Goal: Transaction & Acquisition: Purchase product/service

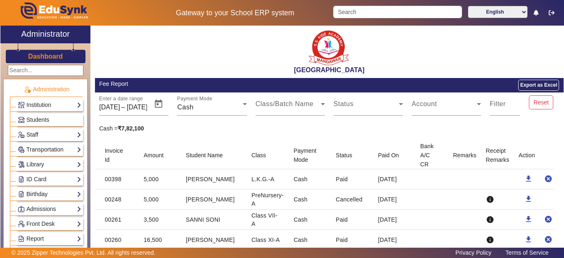
scroll to position [755, 0]
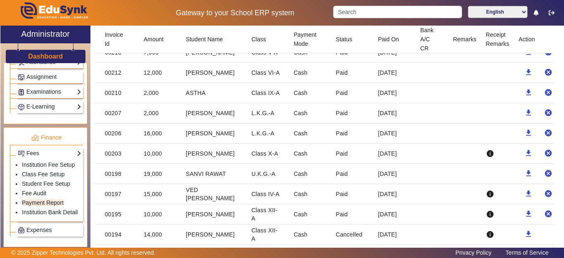
click at [394, 141] on mat-cell "[DATE]" at bounding box center [393, 134] width 42 height 20
drag, startPoint x: 393, startPoint y: 144, endPoint x: 102, endPoint y: 121, distance: 292.2
click at [102, 121] on mat-table "Invoice Id Amount Student Name Class Payment Mode Status Paid On Bank A/C CR Re…" at bounding box center [329, 89] width 469 height 1404
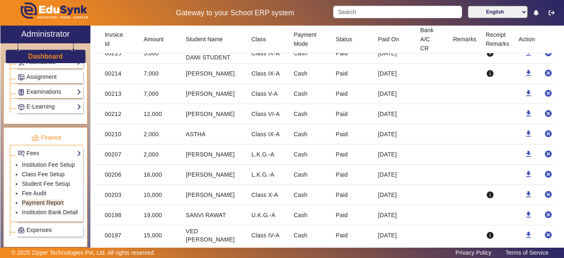
scroll to position [672, 0]
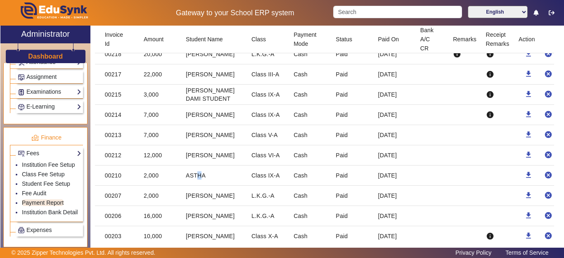
click at [196, 182] on mat-cell "ASTHA" at bounding box center [212, 176] width 66 height 20
drag, startPoint x: 176, startPoint y: 156, endPoint x: 222, endPoint y: 165, distance: 46.4
click at [222, 165] on mat-row "00212 12,000 [PERSON_NAME] Class VI-A Cash Paid [DATE] download cancel" at bounding box center [329, 155] width 469 height 20
click at [222, 165] on mat-cell "[PERSON_NAME]" at bounding box center [212, 155] width 66 height 20
drag, startPoint x: 186, startPoint y: 139, endPoint x: 208, endPoint y: 142, distance: 22.0
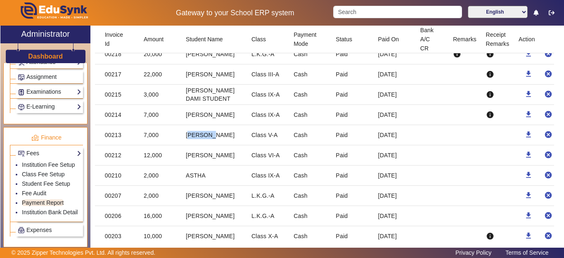
click at [209, 142] on mat-cell "[PERSON_NAME]" at bounding box center [212, 135] width 66 height 20
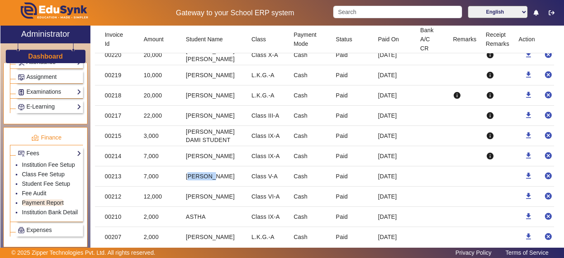
scroll to position [589, 0]
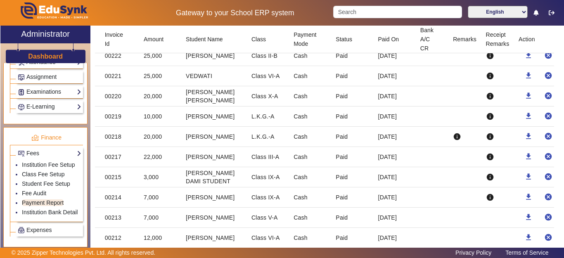
click at [177, 185] on mat-cell "3,000" at bounding box center [158, 177] width 42 height 20
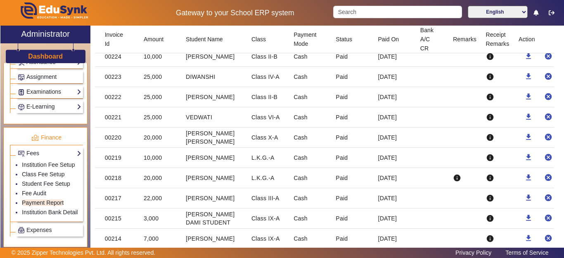
drag, startPoint x: 186, startPoint y: 197, endPoint x: 355, endPoint y: 199, distance: 168.6
click at [355, 199] on mat-row "00217 22,000 [PERSON_NAME] Class III-A Cash Paid [DATE] info download cancel" at bounding box center [329, 198] width 469 height 20
click at [378, 203] on mat-cell "[DATE]" at bounding box center [393, 198] width 42 height 20
drag, startPoint x: 396, startPoint y: 204, endPoint x: 101, endPoint y: 155, distance: 299.1
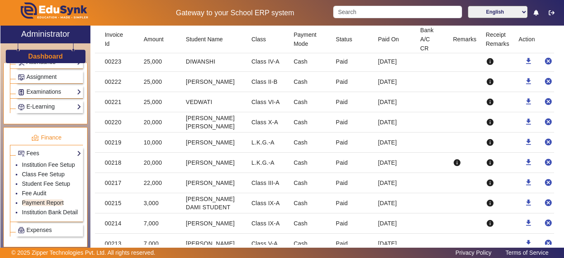
scroll to position [589, 0]
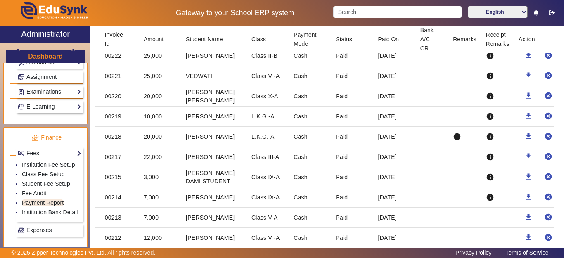
click at [372, 161] on mat-cell "[DATE]" at bounding box center [393, 157] width 42 height 20
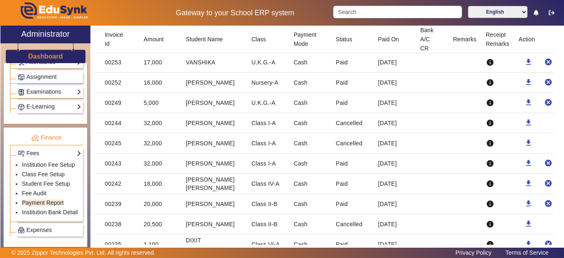
scroll to position [259, 0]
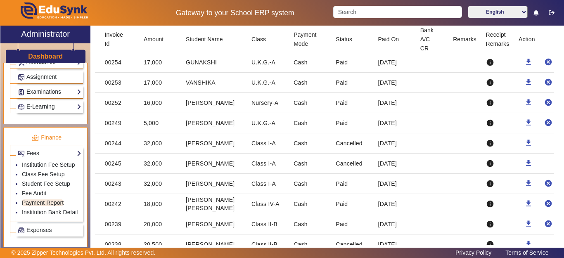
drag, startPoint x: 390, startPoint y: 212, endPoint x: 141, endPoint y: 205, distance: 248.5
click at [141, 205] on mat-row "00242 18,000 [PERSON_NAME] [PERSON_NAME] Class IV-A Cash Paid [DATE] info downl…" at bounding box center [329, 204] width 469 height 20
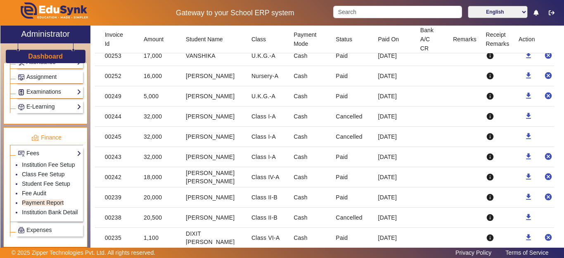
scroll to position [300, 0]
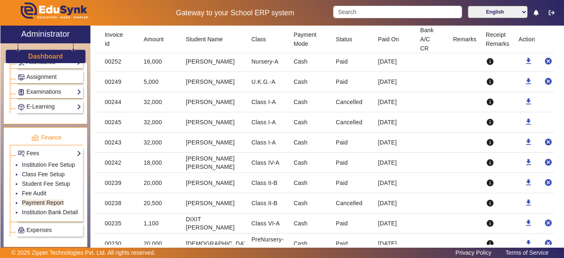
click at [211, 140] on mat-cell "[PERSON_NAME]" at bounding box center [212, 143] width 66 height 20
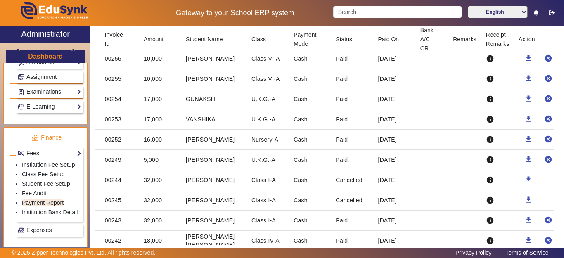
scroll to position [217, 0]
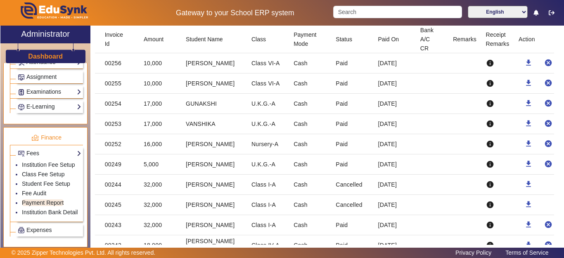
drag, startPoint x: 390, startPoint y: 170, endPoint x: 178, endPoint y: 162, distance: 212.1
click at [178, 162] on mat-row "00249 5,000 [PERSON_NAME] U.K.G.-A Cash Paid [DATE] info download cancel" at bounding box center [329, 165] width 469 height 20
click at [181, 146] on mat-cell "[PERSON_NAME]" at bounding box center [212, 144] width 66 height 20
drag, startPoint x: 142, startPoint y: 143, endPoint x: 389, endPoint y: 145, distance: 247.1
click at [389, 145] on mat-row "00252 16,000 BHAWAR [PERSON_NAME] Nursery-A Cash Paid [DATE] info download canc…" at bounding box center [329, 144] width 469 height 20
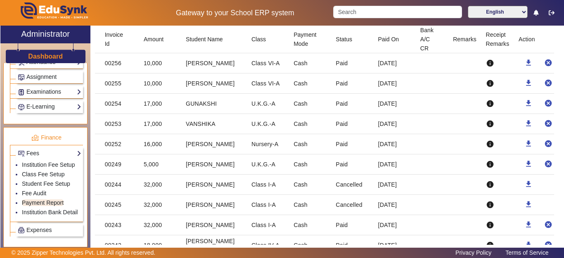
click at [389, 145] on mat-cell "[DATE]" at bounding box center [393, 144] width 42 height 20
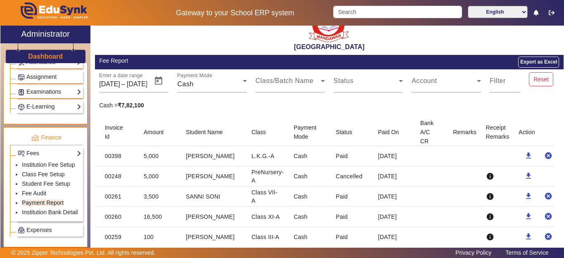
scroll to position [11, 0]
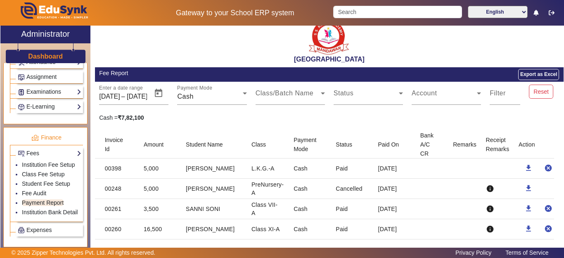
drag, startPoint x: 185, startPoint y: 210, endPoint x: 224, endPoint y: 211, distance: 38.4
click at [224, 211] on mat-cell "SANNI SONI" at bounding box center [212, 209] width 66 height 20
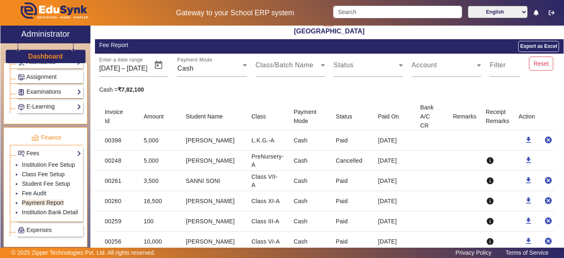
scroll to position [52, 0]
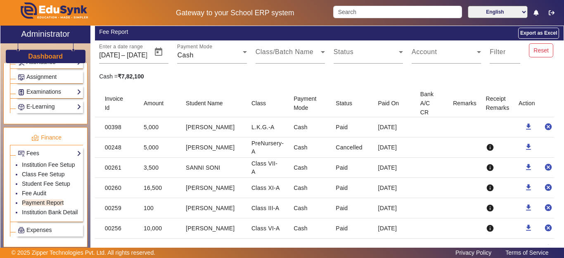
click at [237, 169] on mat-cell "SANNI SONI" at bounding box center [212, 168] width 66 height 20
click at [202, 168] on mat-cell "SANNI SONI" at bounding box center [212, 168] width 66 height 20
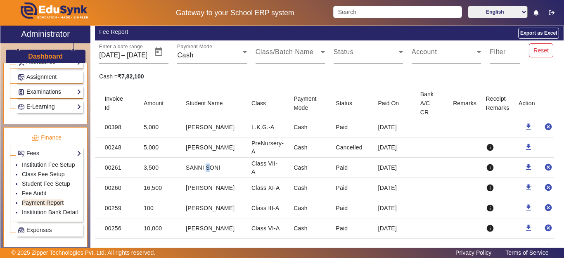
click at [202, 168] on mat-cell "SANNI SONI" at bounding box center [212, 168] width 66 height 20
drag, startPoint x: 134, startPoint y: 168, endPoint x: 405, endPoint y: 169, distance: 271.1
click at [405, 169] on mat-row "00261 3,500 [PERSON_NAME] Class VII-A Cash Paid [DATE] info download cancel" at bounding box center [329, 168] width 469 height 20
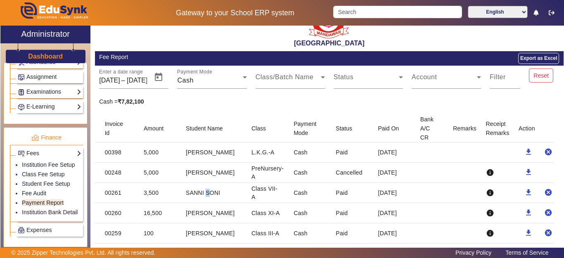
scroll to position [11, 0]
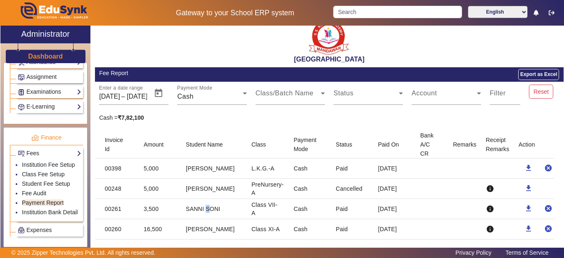
click at [45, 58] on h3 "Dashboard" at bounding box center [45, 56] width 35 height 8
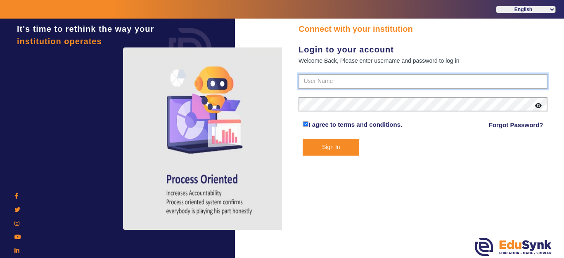
type input "9928895959"
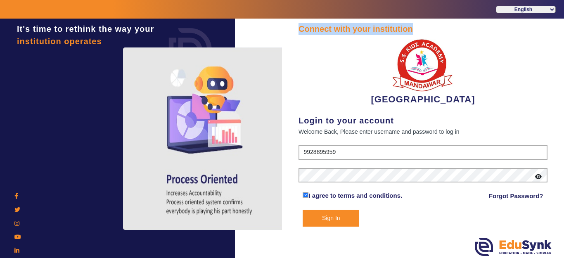
drag, startPoint x: 300, startPoint y: 32, endPoint x: 465, endPoint y: 31, distance: 165.7
click at [465, 31] on div "Connect with your institution" at bounding box center [423, 29] width 249 height 12
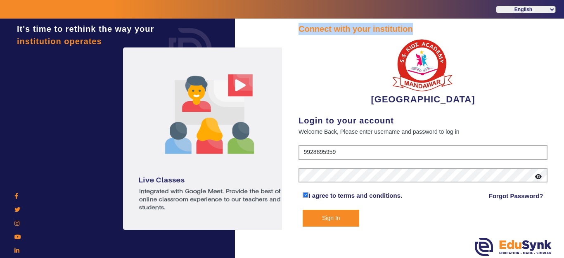
drag, startPoint x: 320, startPoint y: 223, endPoint x: 235, endPoint y: 17, distance: 223.6
click at [320, 222] on button "Sign In" at bounding box center [331, 218] width 57 height 17
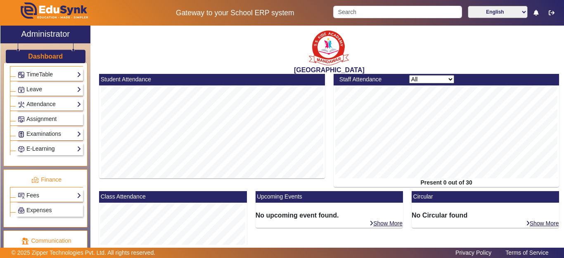
scroll to position [331, 0]
click at [36, 192] on link "Fees" at bounding box center [50, 195] width 64 height 10
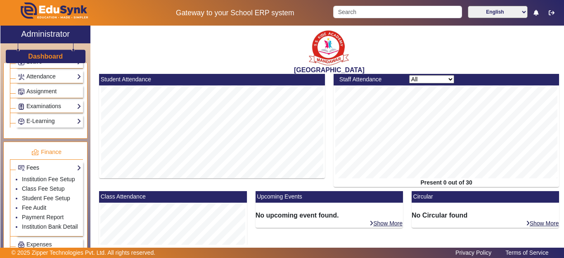
scroll to position [372, 0]
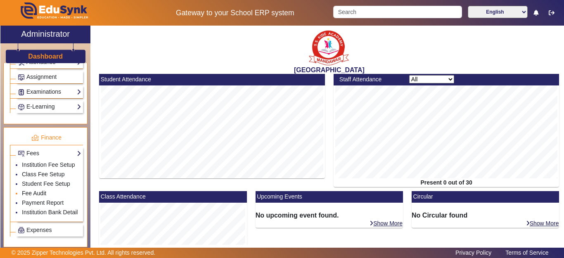
click at [36, 197] on link "Fee Audit" at bounding box center [34, 193] width 24 height 7
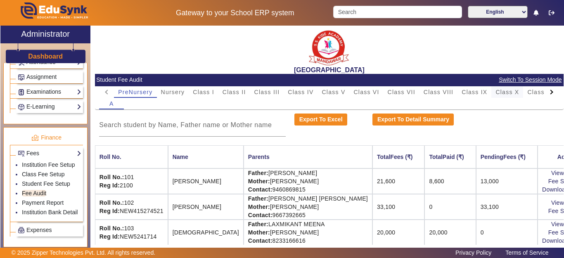
click at [514, 93] on span "Class X" at bounding box center [508, 92] width 24 height 6
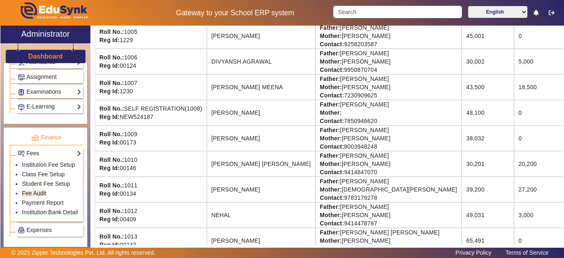
scroll to position [234, 0]
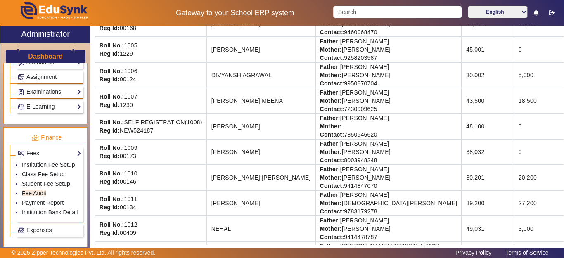
drag, startPoint x: 537, startPoint y: 103, endPoint x: 495, endPoint y: 212, distance: 116.8
click at [564, 107] on div "[GEOGRAPHIC_DATA] Student Fee Audit Switch To Session Mode PreNursery Nursery C…" at bounding box center [329, 135] width 469 height 219
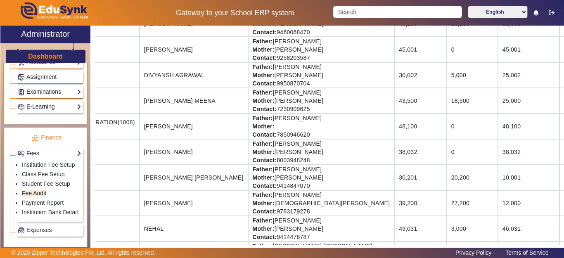
scroll to position [234, 62]
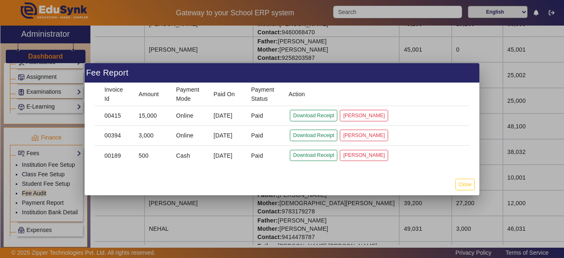
click at [455, 185] on mat-dialog-actions "Close" at bounding box center [282, 184] width 395 height 21
click at [471, 186] on button "Close" at bounding box center [465, 184] width 19 height 11
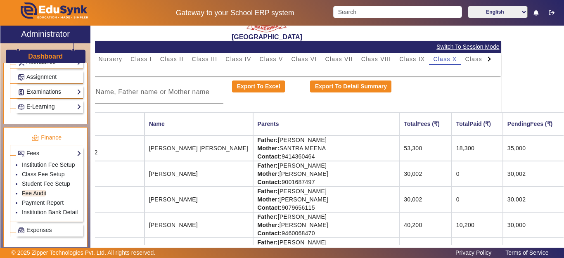
scroll to position [0, 62]
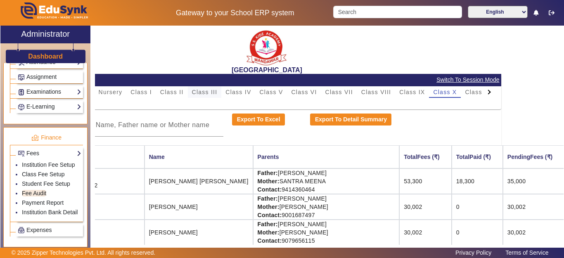
click at [212, 93] on span "Class III" at bounding box center [205, 92] width 26 height 6
click at [152, 123] on input at bounding box center [130, 125] width 187 height 10
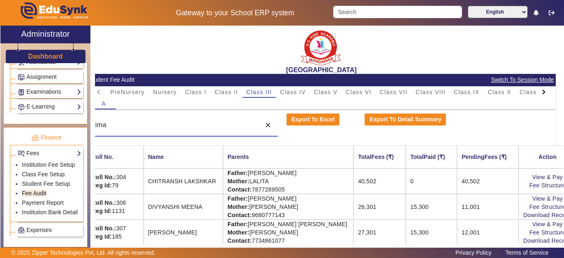
scroll to position [0, 0]
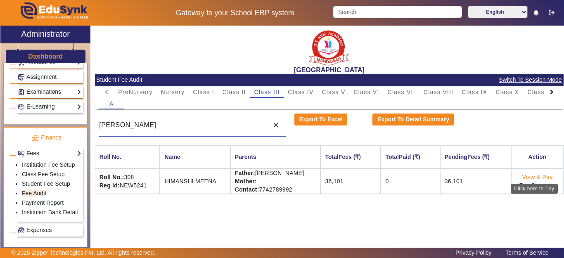
type input "[PERSON_NAME]"
click at [538, 176] on link "View & Pay" at bounding box center [538, 177] width 31 height 7
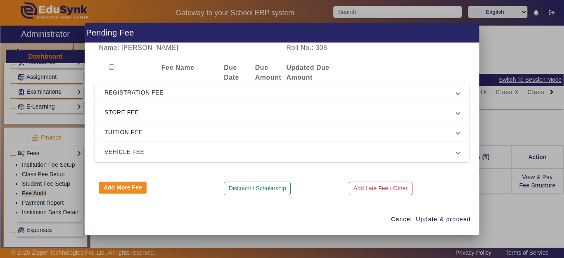
click at [141, 94] on span "REGISTRATION FEE" at bounding box center [281, 93] width 352 height 10
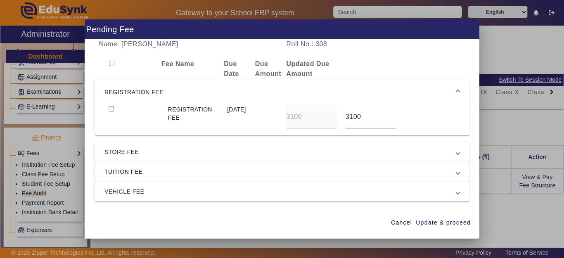
click at [112, 108] on input "checkbox" at bounding box center [111, 108] width 5 height 5
checkbox input "true"
click at [129, 169] on span "TUITION FEE" at bounding box center [281, 172] width 352 height 10
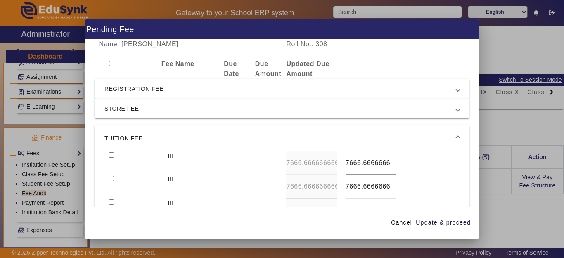
click at [111, 154] on input "checkbox" at bounding box center [111, 154] width 5 height 5
checkbox input "true"
type input "8000"
click at [109, 176] on input "checkbox" at bounding box center [111, 178] width 5 height 5
checkbox input "true"
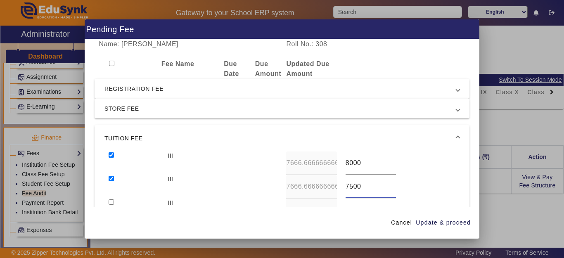
type input "7500"
click at [109, 200] on input "checkbox" at bounding box center [111, 202] width 5 height 5
checkbox input "true"
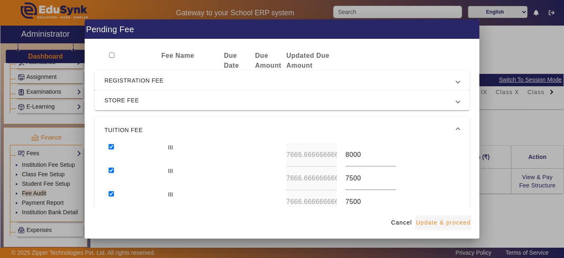
type input "7500"
click at [451, 227] on span "Update & proceed" at bounding box center [443, 223] width 55 height 9
type input "8000"
type input "7500"
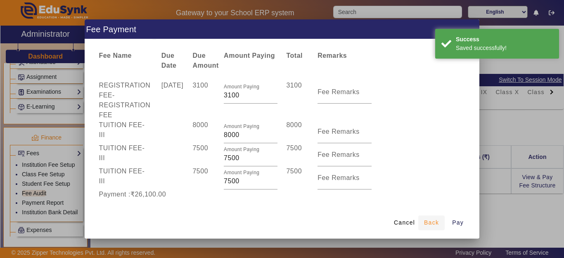
click at [428, 221] on span "Back" at bounding box center [431, 223] width 15 height 9
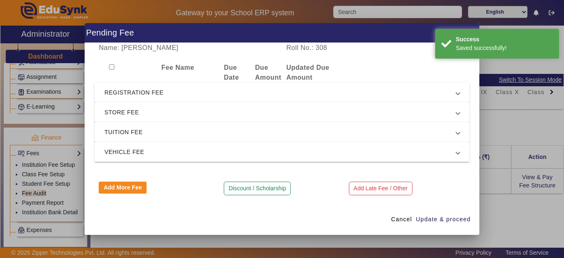
scroll to position [0, 0]
click at [150, 93] on span "REGISTRATION FEE" at bounding box center [281, 93] width 352 height 10
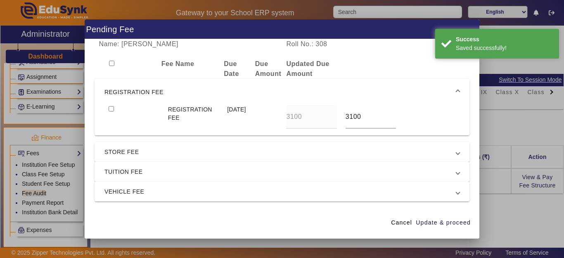
click at [108, 108] on div at bounding box center [134, 117] width 59 height 24
click at [112, 109] on input "checkbox" at bounding box center [111, 108] width 5 height 5
checkbox input "true"
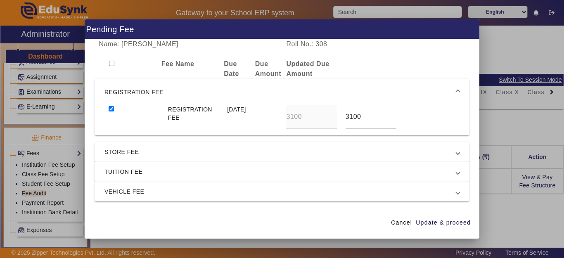
click at [131, 173] on span "TUITION FEE" at bounding box center [281, 172] width 352 height 10
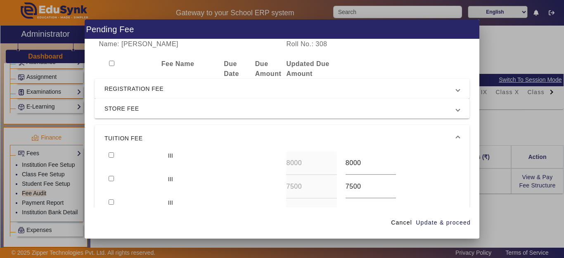
click at [111, 154] on input "checkbox" at bounding box center [111, 154] width 5 height 5
checkbox input "true"
click at [429, 217] on span "button" at bounding box center [444, 223] width 56 height 20
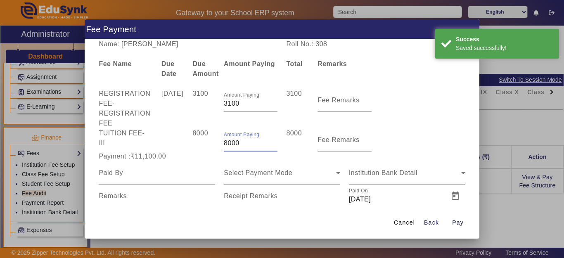
drag, startPoint x: 240, startPoint y: 147, endPoint x: 215, endPoint y: 146, distance: 25.2
click at [215, 146] on div "TUITION FEE - III 8000 Amount Paying 8000 8000 Fee Remarks" at bounding box center [282, 140] width 375 height 23
type input "6900"
click at [204, 161] on div "Payment :₹10,000.00" at bounding box center [157, 157] width 125 height 10
click at [138, 177] on input at bounding box center [157, 173] width 117 height 10
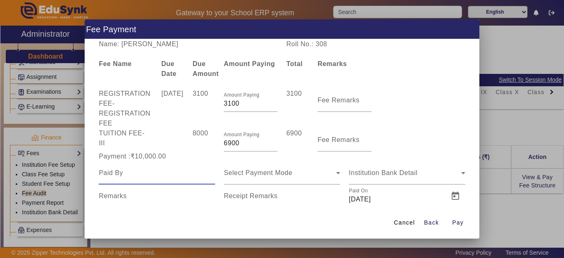
click at [138, 177] on input at bounding box center [157, 173] width 117 height 10
type input "[PERSON_NAME]"
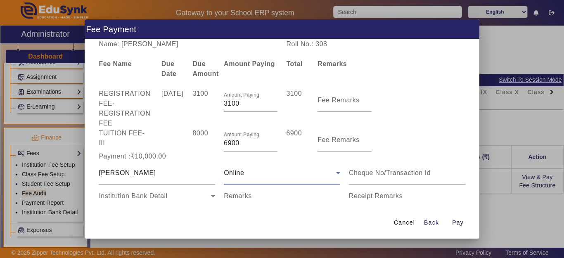
click at [124, 197] on span "Institution Bank Detail" at bounding box center [133, 196] width 69 height 7
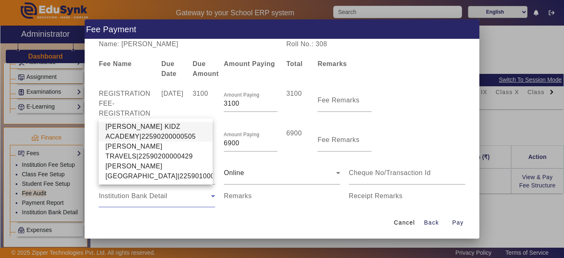
click at [127, 122] on span "[PERSON_NAME] KIDZ ACADEMY|22590200000505" at bounding box center [155, 132] width 101 height 20
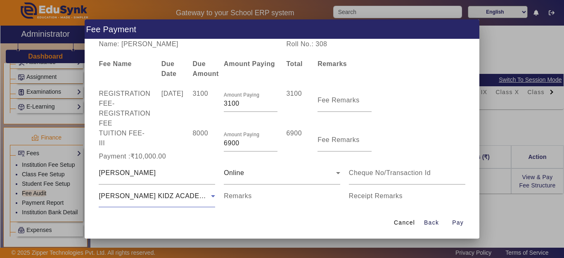
scroll to position [42, 0]
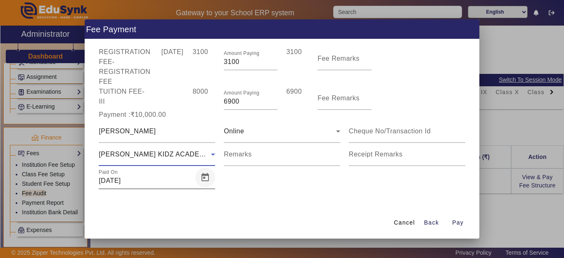
click at [202, 178] on span "Open calendar" at bounding box center [205, 178] width 20 height 20
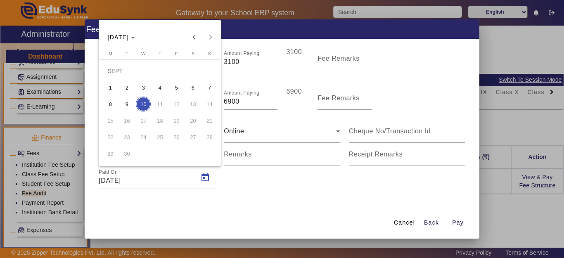
click at [126, 107] on span "9" at bounding box center [126, 104] width 15 height 15
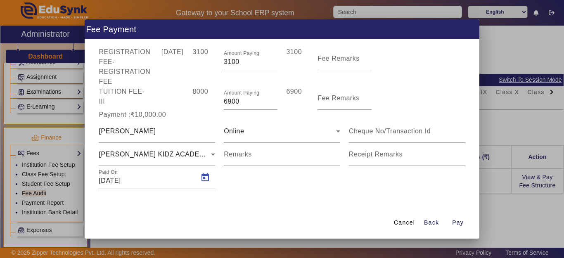
type input "[DATE]"
click at [460, 225] on span "Pay" at bounding box center [458, 223] width 12 height 9
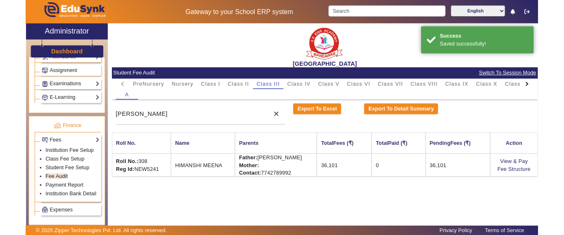
scroll to position [0, 0]
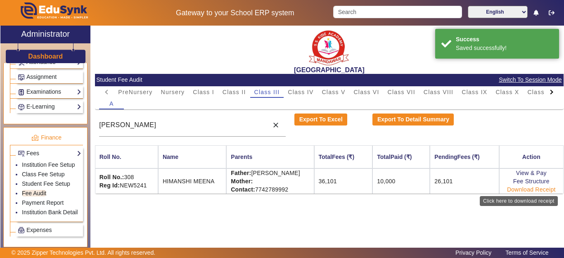
click at [526, 189] on link "Download Receipt" at bounding box center [531, 189] width 49 height 7
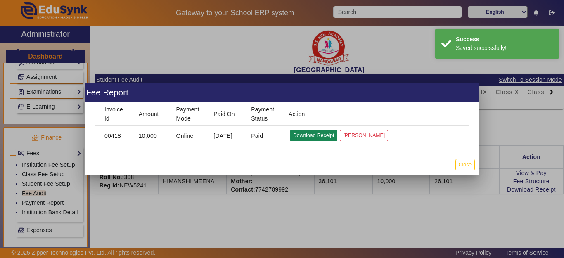
click at [308, 133] on button "Download Receipt" at bounding box center [314, 135] width 48 height 11
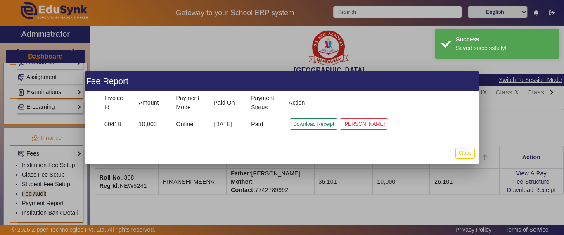
click at [465, 165] on div at bounding box center [282, 117] width 564 height 235
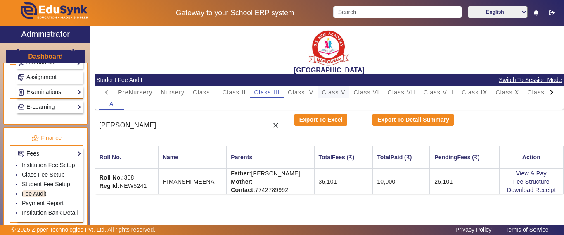
click at [336, 93] on span "Class V" at bounding box center [334, 92] width 24 height 6
click at [169, 131] on div "[PERSON_NAME]" at bounding box center [181, 125] width 165 height 23
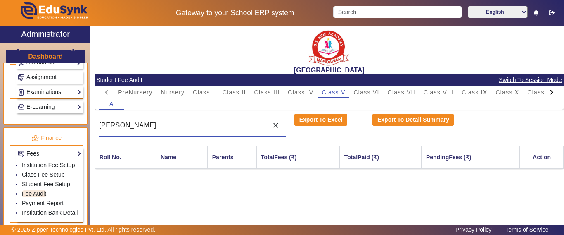
click at [149, 130] on input "[PERSON_NAME]" at bounding box center [181, 125] width 165 height 10
drag, startPoint x: 150, startPoint y: 129, endPoint x: 85, endPoint y: 126, distance: 64.6
click at [85, 125] on div "X Administrator Dashboard Administration Institution Institution Details Sessio…" at bounding box center [282, 135] width 564 height 219
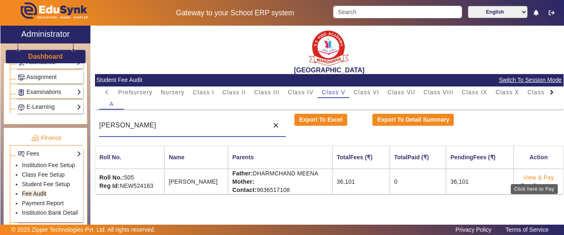
type input "[PERSON_NAME]"
click at [537, 176] on link "View & Pay" at bounding box center [539, 177] width 31 height 7
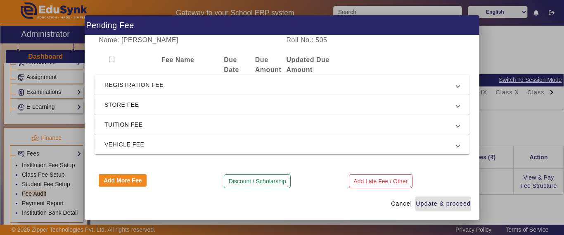
click at [146, 87] on span "REGISTRATION FEE" at bounding box center [281, 85] width 352 height 10
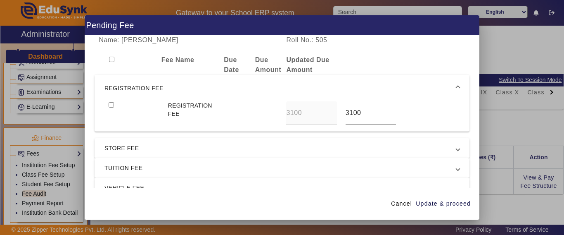
click at [112, 105] on input "checkbox" at bounding box center [111, 104] width 5 height 5
checkbox input "true"
click at [124, 151] on span "STORE FEE" at bounding box center [281, 148] width 352 height 10
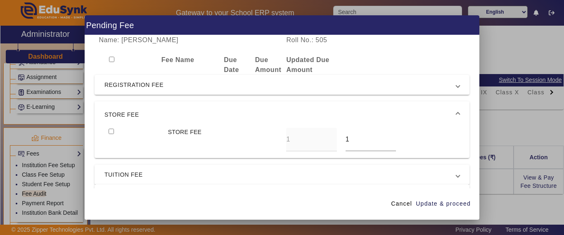
click at [124, 115] on span "STORE FEE" at bounding box center [281, 115] width 352 height 10
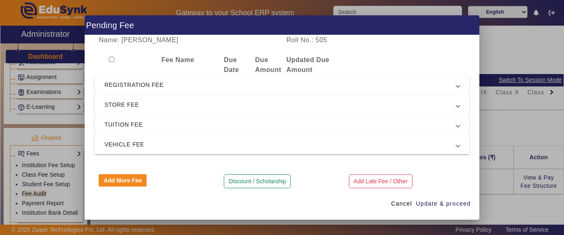
click at [114, 102] on span "STORE FEE" at bounding box center [281, 105] width 352 height 10
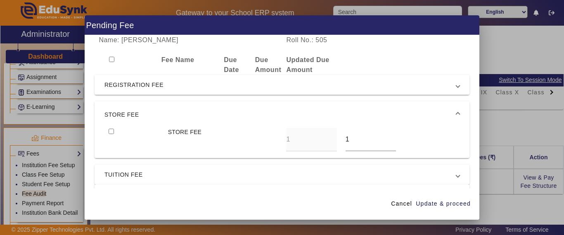
click at [117, 110] on mat-expansion-panel-header "STORE FEE" at bounding box center [282, 114] width 375 height 26
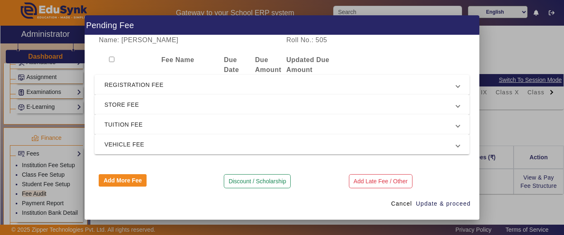
click at [123, 65] on div at bounding box center [126, 65] width 62 height 20
click at [124, 85] on span "REGISTRATION FEE" at bounding box center [281, 85] width 352 height 10
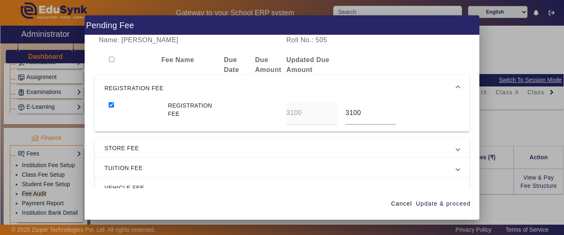
click at [123, 93] on span "REGISTRATION FEE" at bounding box center [281, 88] width 352 height 10
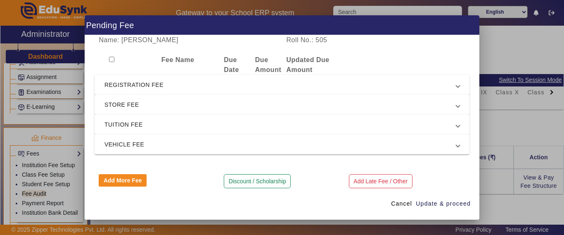
click at [121, 119] on mat-expansion-panel-header "TUITION FEE" at bounding box center [282, 124] width 375 height 20
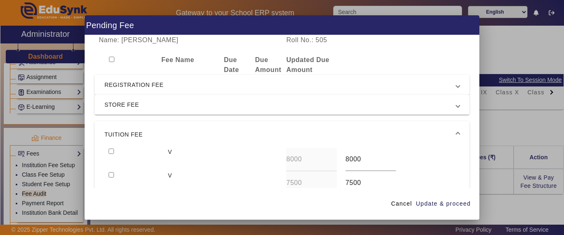
scroll to position [41, 0]
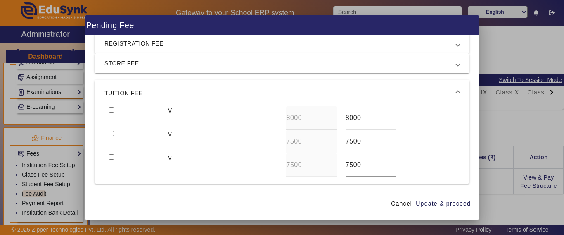
click at [113, 109] on input "checkbox" at bounding box center [111, 109] width 5 height 5
checkbox input "true"
click at [462, 200] on span "Update & proceed" at bounding box center [443, 203] width 55 height 9
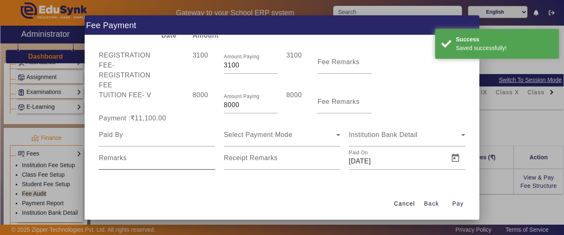
scroll to position [34, 0]
drag, startPoint x: 241, startPoint y: 110, endPoint x: 206, endPoint y: 110, distance: 35.1
click at [209, 108] on div "TUITION FEE - V 8000 Amount Paying 8000 8000 Fee Remarks" at bounding box center [282, 101] width 375 height 23
type input "6900"
click at [193, 117] on div "Payment :₹11,100.00" at bounding box center [157, 118] width 125 height 10
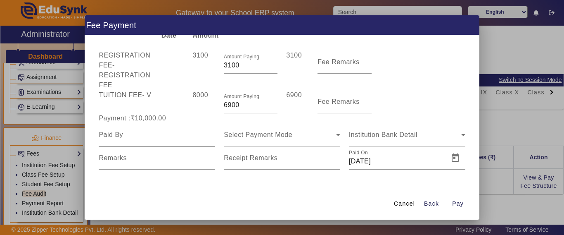
click at [131, 134] on input at bounding box center [157, 135] width 117 height 10
type input "[PERSON_NAME]"
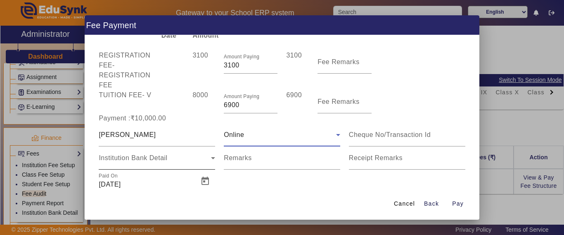
click at [136, 156] on span "Institution Bank Detail" at bounding box center [133, 157] width 69 height 7
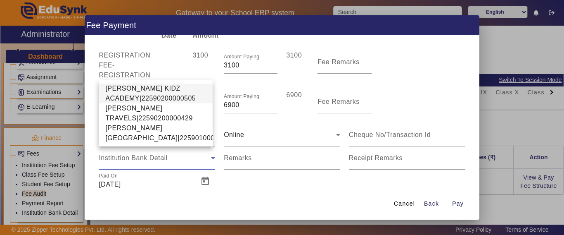
click at [129, 88] on span "[PERSON_NAME] KIDZ ACADEMY|22590200000505" at bounding box center [155, 93] width 101 height 20
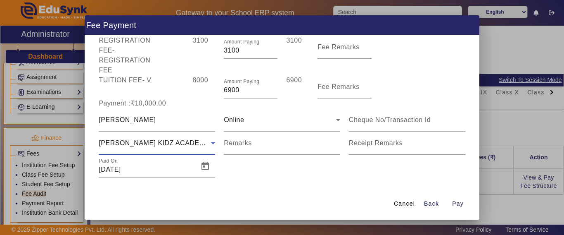
scroll to position [57, 0]
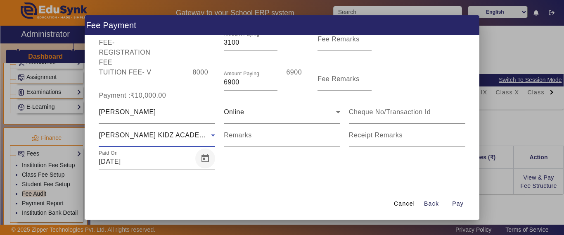
click at [205, 158] on span "Open calendar" at bounding box center [205, 158] width 20 height 20
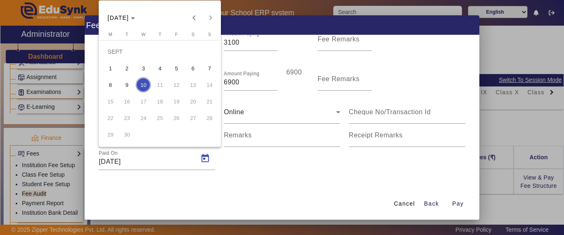
click at [129, 86] on span "9" at bounding box center [126, 84] width 15 height 15
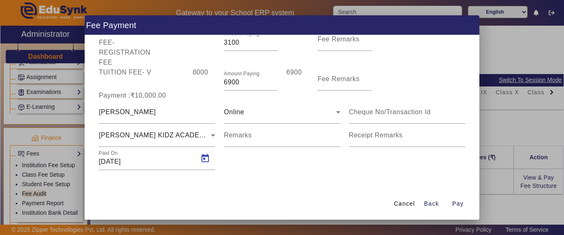
type input "[DATE]"
click at [460, 203] on span "Pay" at bounding box center [458, 203] width 12 height 9
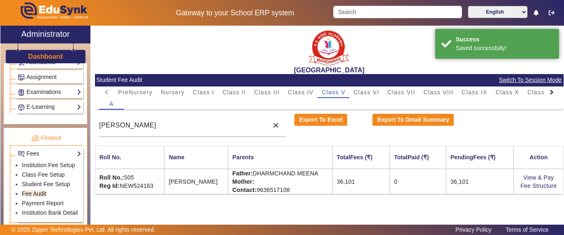
scroll to position [9, 0]
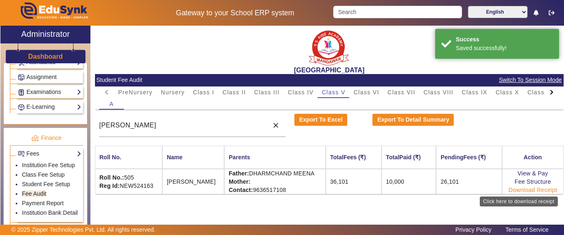
click at [524, 189] on link "Download Receipt" at bounding box center [533, 189] width 49 height 7
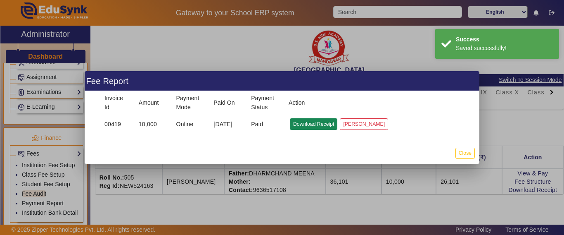
click at [302, 127] on button "Download Receipt" at bounding box center [314, 123] width 48 height 11
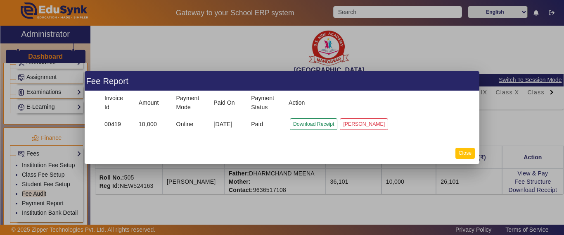
click at [469, 152] on button "Close" at bounding box center [465, 153] width 19 height 11
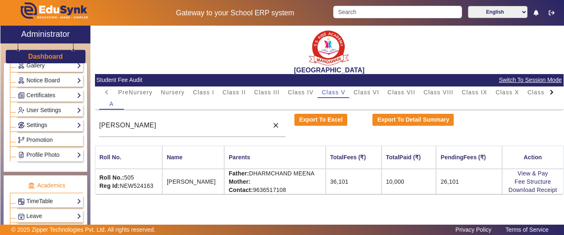
scroll to position [124, 0]
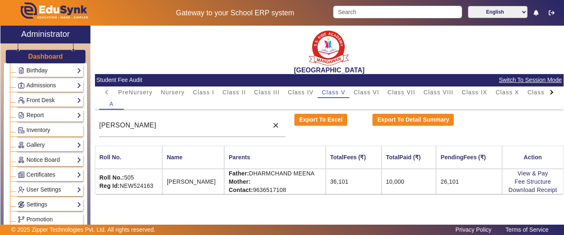
click at [38, 58] on h3 "Dashboard" at bounding box center [45, 56] width 35 height 8
